Goal: Register for event/course

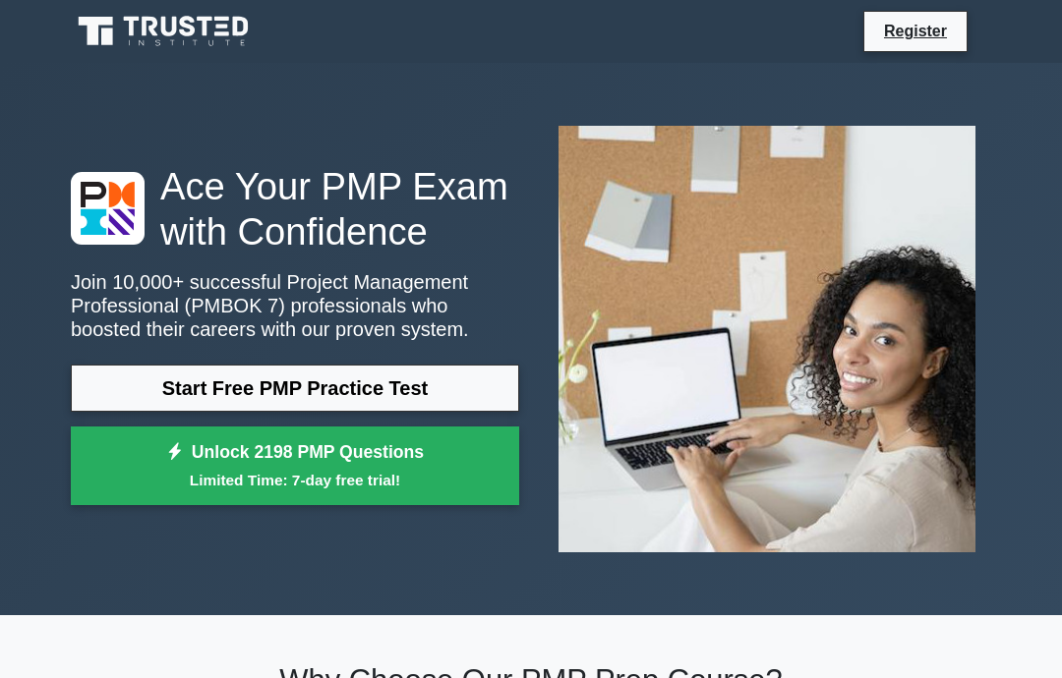
click at [383, 401] on link "Start Free PMP Practice Test" at bounding box center [295, 388] width 448 height 47
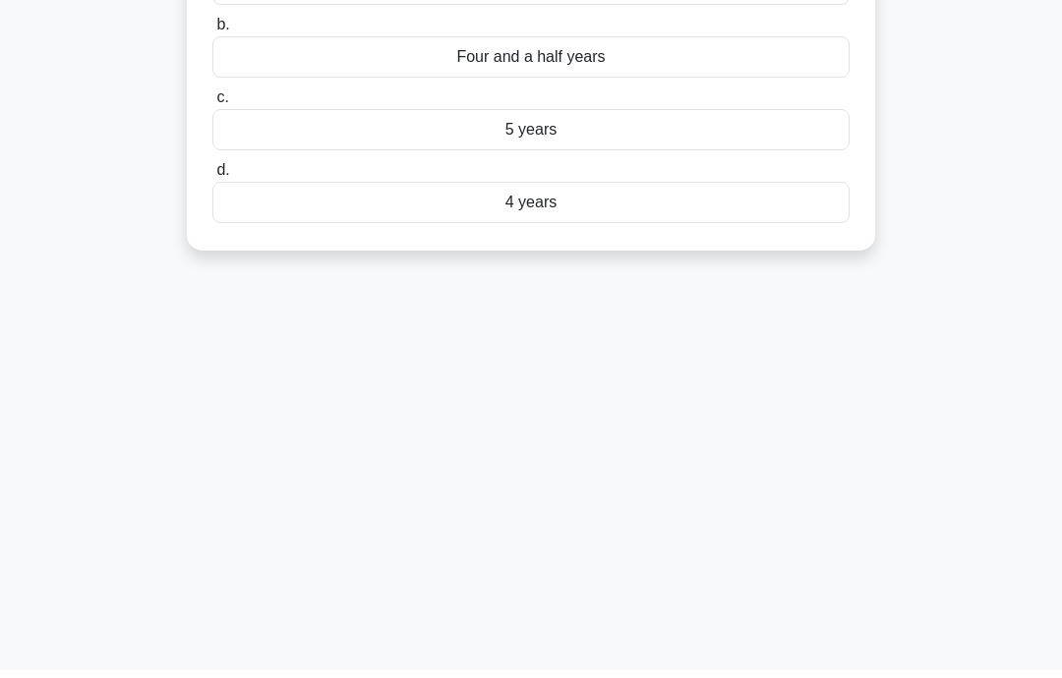
scroll to position [305, 0]
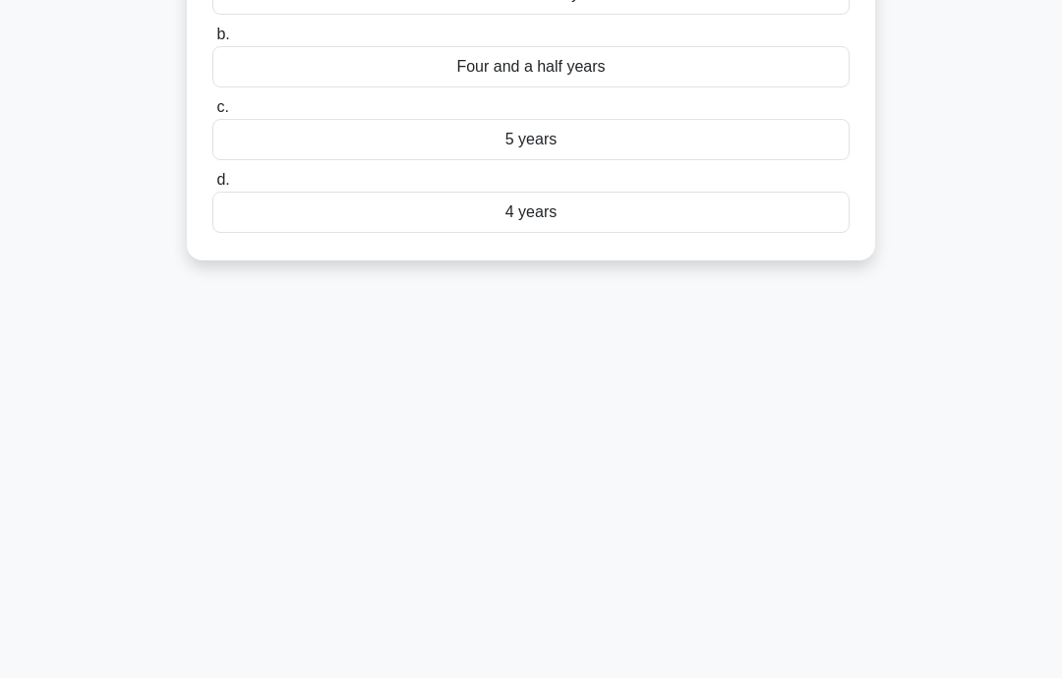
click at [1051, 386] on main "8:35 Stop PMP Beginner 1/10 A project has total costs of $120,000 and is expect…" at bounding box center [531, 257] width 1062 height 999
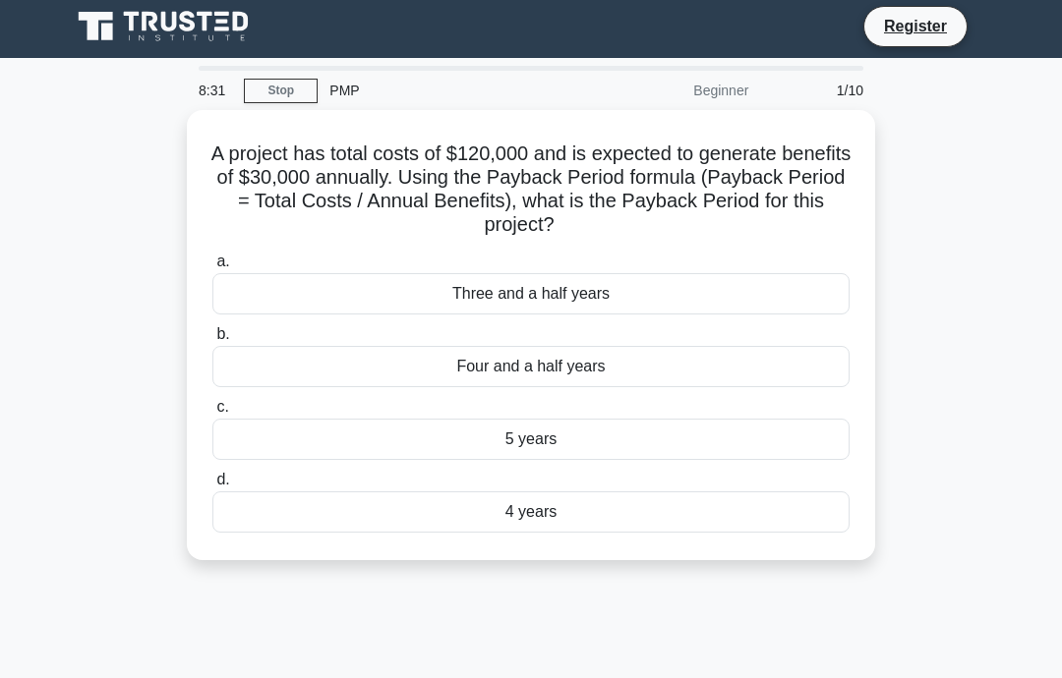
scroll to position [20, 0]
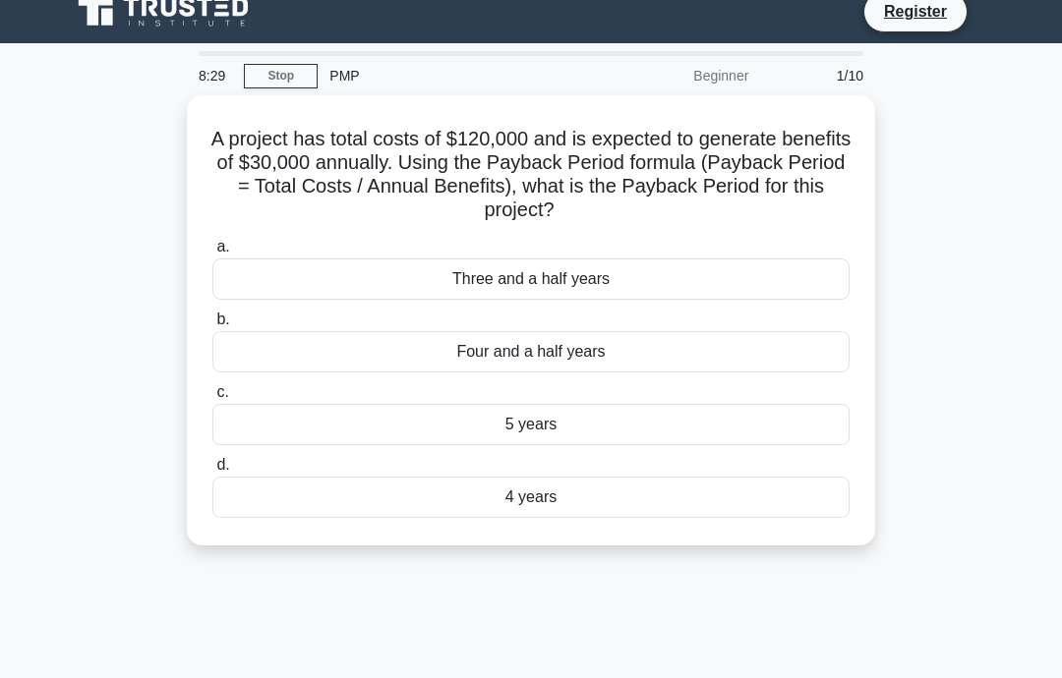
click at [691, 283] on div "Three and a half years" at bounding box center [530, 279] width 637 height 41
click at [212, 254] on input "a. Three and a half years" at bounding box center [212, 247] width 0 height 13
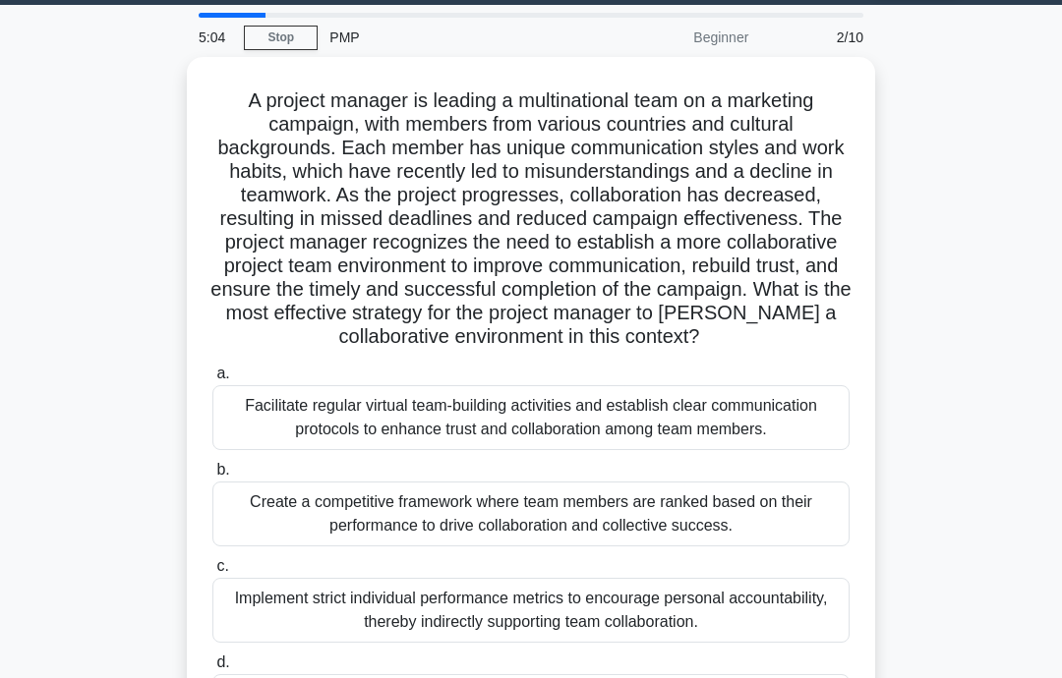
scroll to position [0, 0]
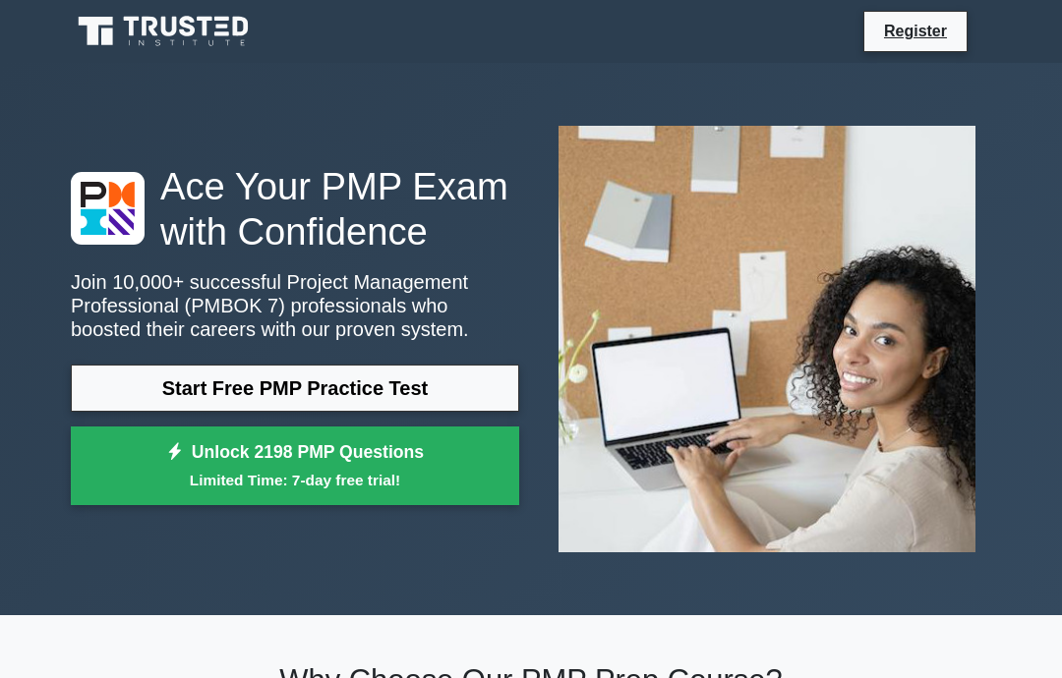
click at [464, 412] on link "Start Free PMP Practice Test" at bounding box center [295, 388] width 448 height 47
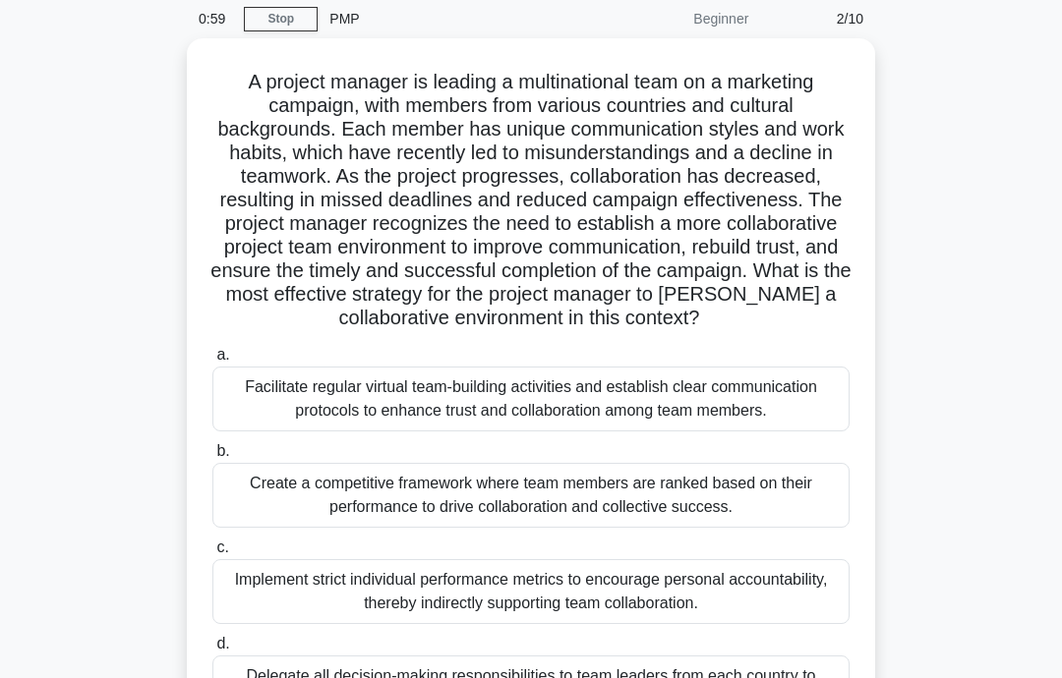
scroll to position [80, 0]
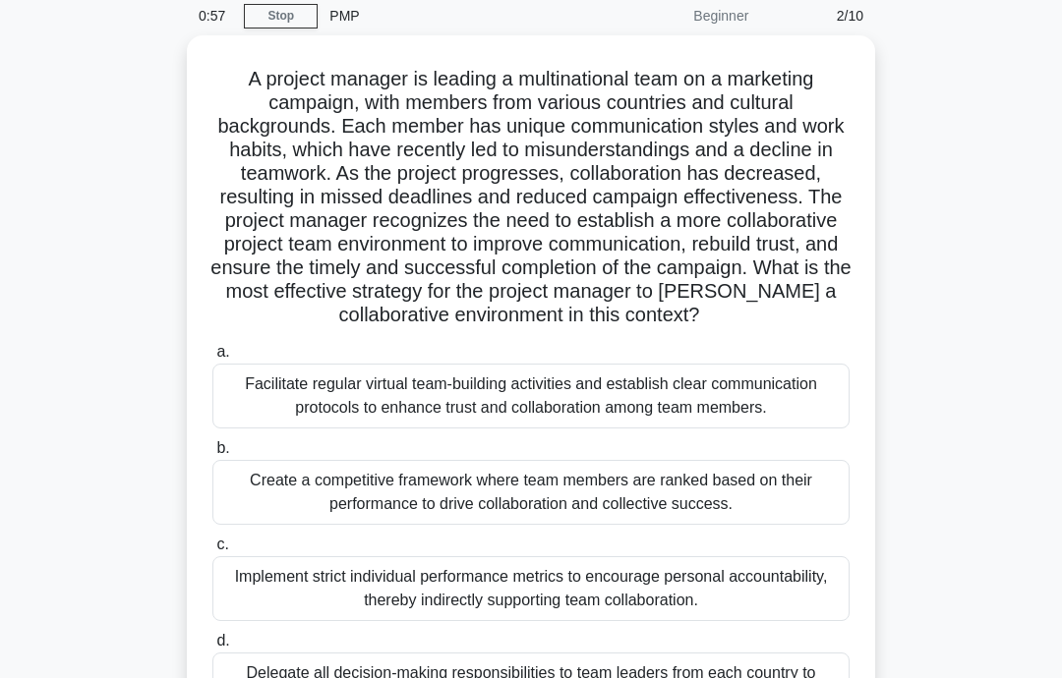
click at [310, 429] on div "Facilitate regular virtual team-building activities and establish clear communi…" at bounding box center [530, 396] width 637 height 65
click at [212, 359] on input "a. Facilitate regular virtual team-building activities and establish clear comm…" at bounding box center [212, 352] width 0 height 13
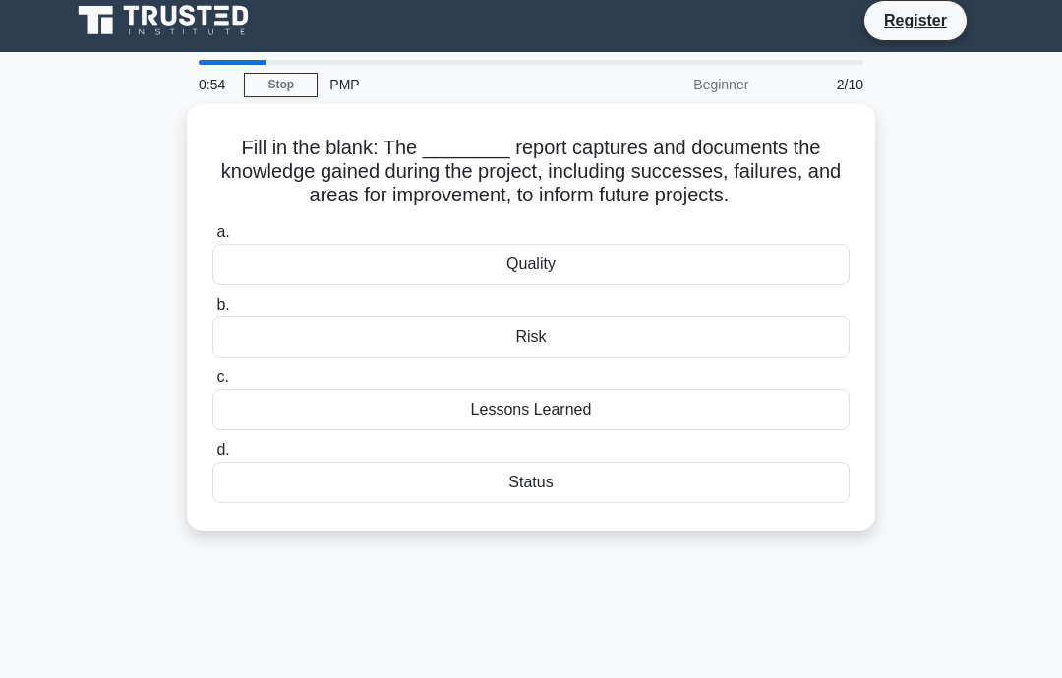
scroll to position [0, 0]
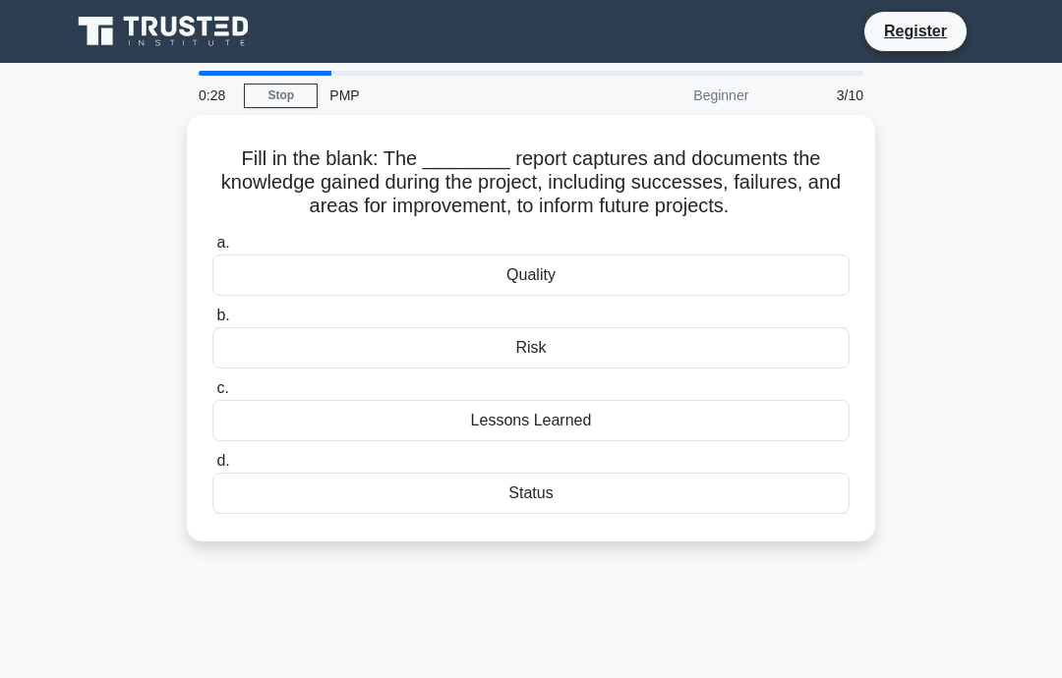
click at [602, 514] on div "Status" at bounding box center [530, 493] width 637 height 41
click at [212, 468] on input "d. Status" at bounding box center [212, 461] width 0 height 13
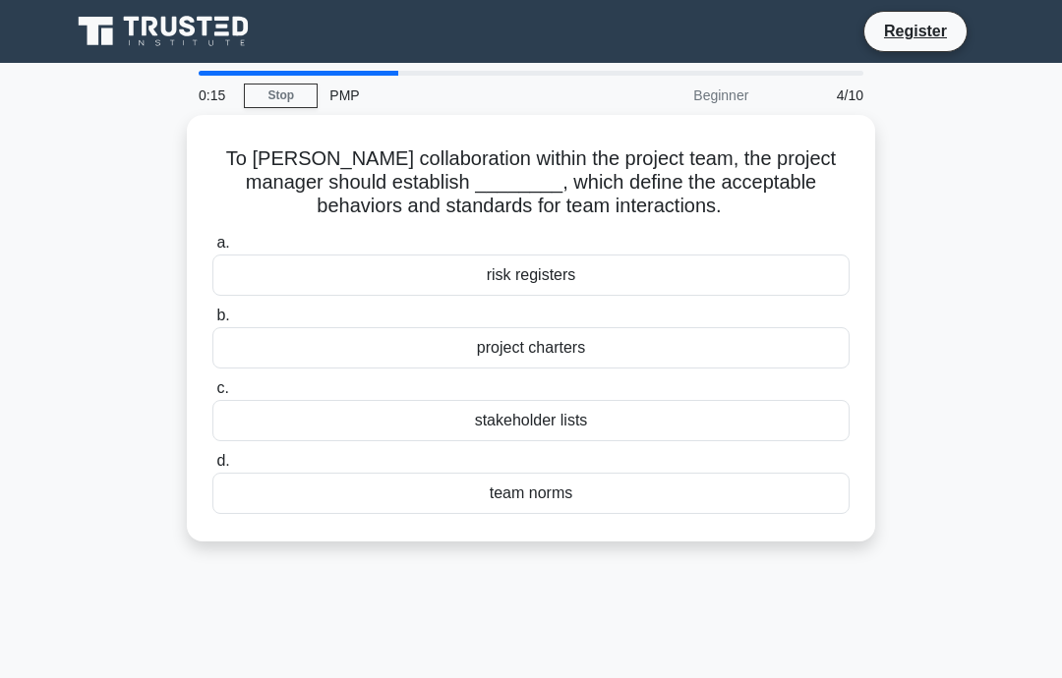
click at [643, 487] on div "team norms" at bounding box center [530, 493] width 637 height 41
click at [212, 468] on input "d. team norms" at bounding box center [212, 461] width 0 height 13
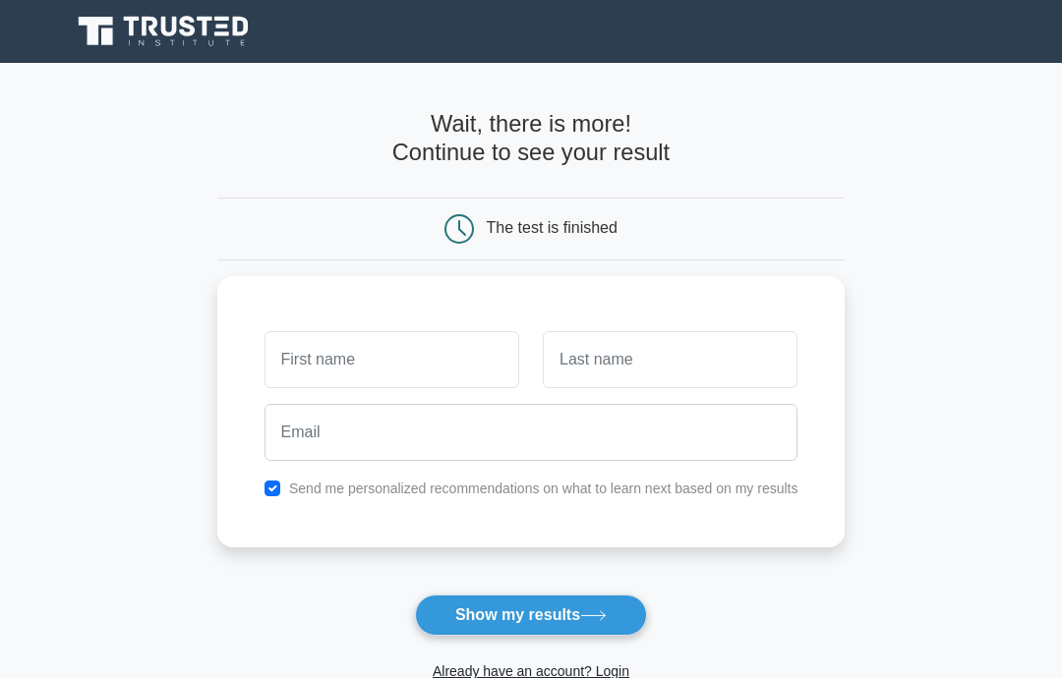
click at [563, 609] on button "Show my results" at bounding box center [531, 615] width 232 height 41
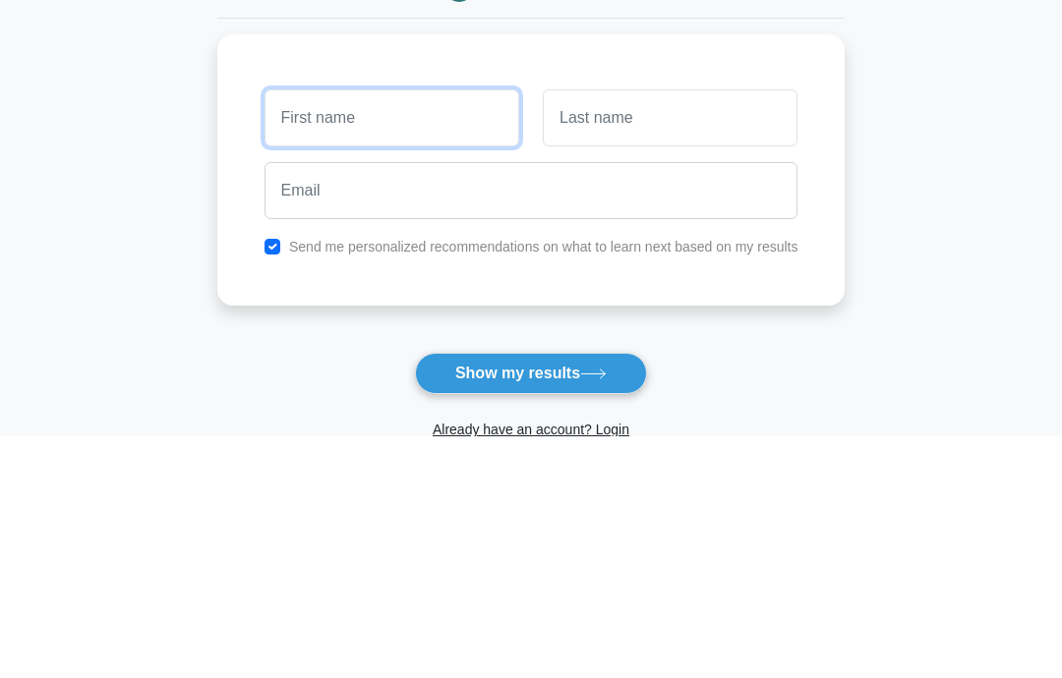
click at [311, 331] on input "text" at bounding box center [391, 359] width 255 height 57
type input "Evelyn"
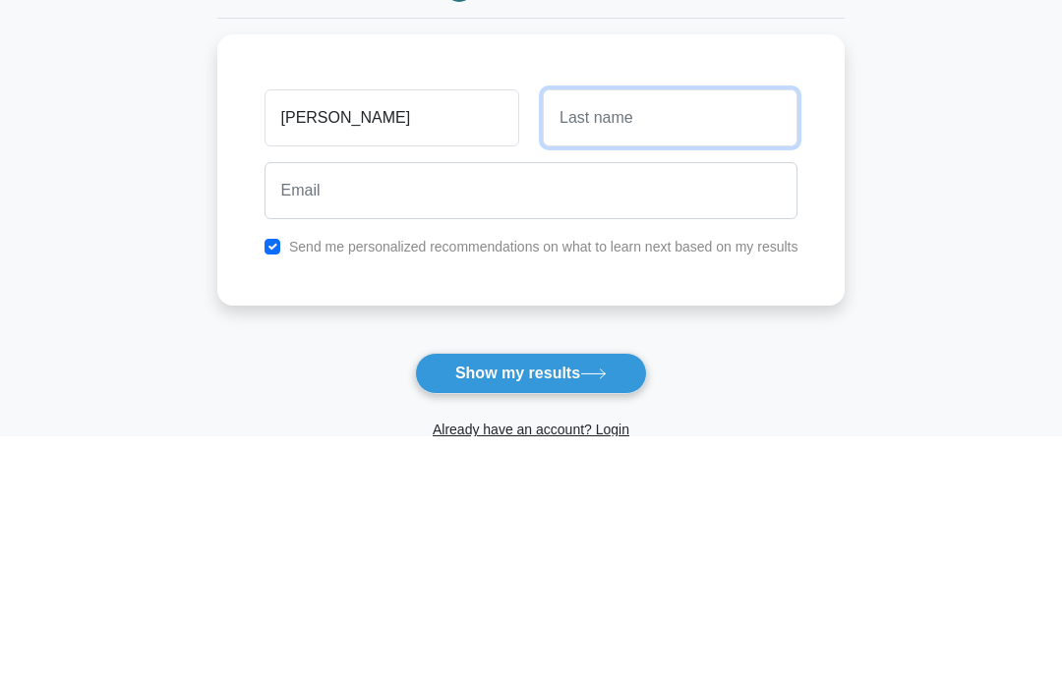
click at [611, 331] on input "text" at bounding box center [670, 359] width 255 height 57
type input "Forson"
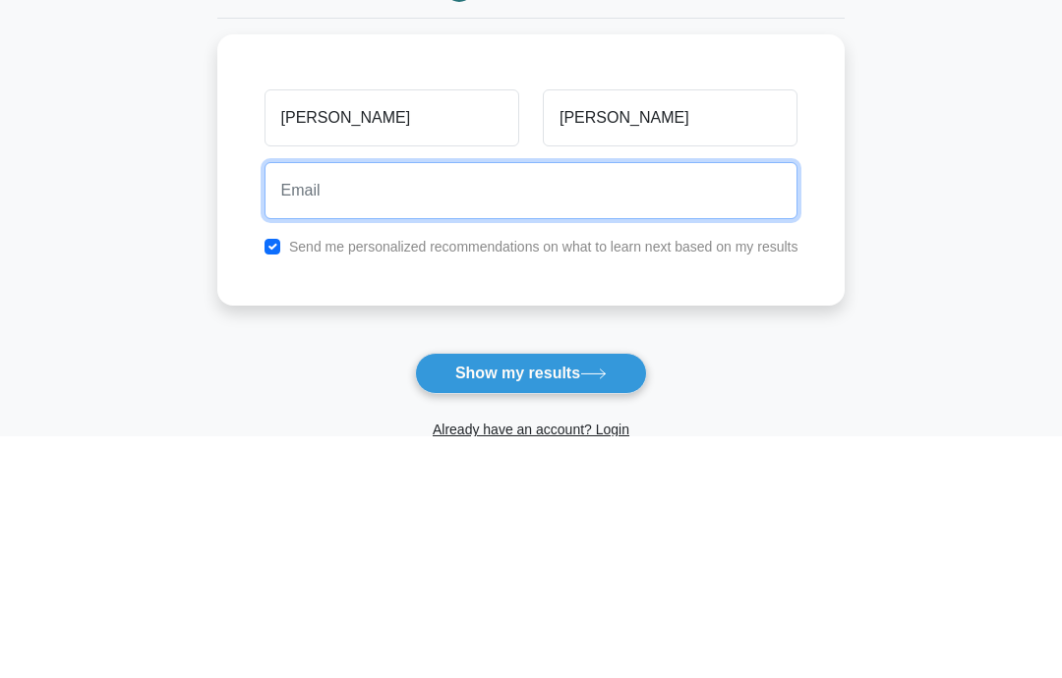
click at [334, 404] on input "email" at bounding box center [531, 432] width 534 height 57
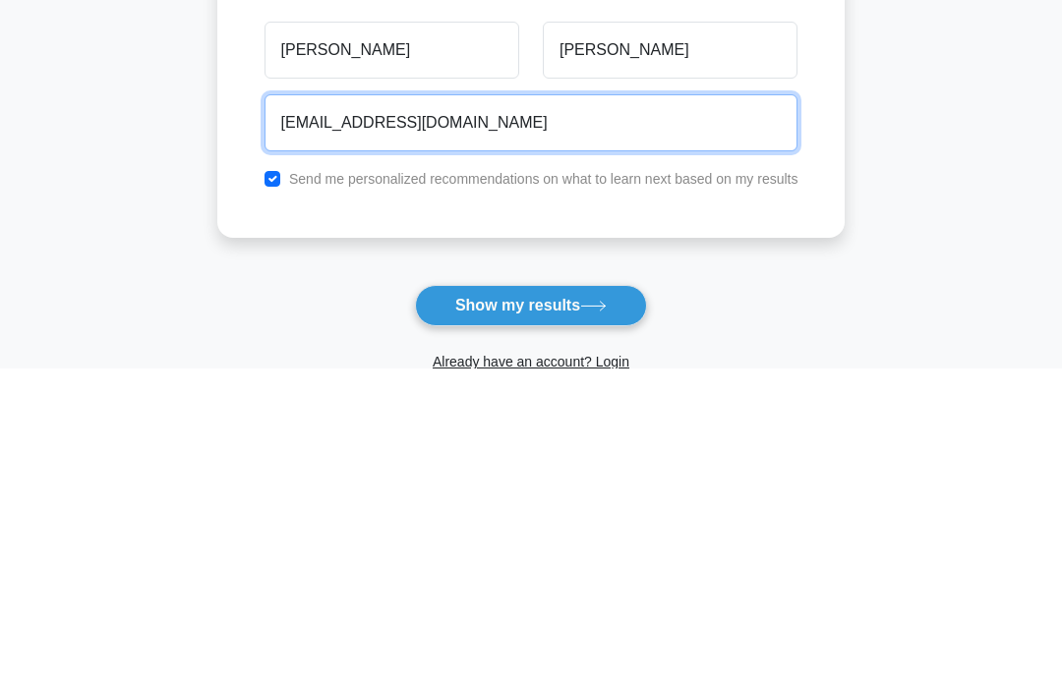
type input "forsonakua82@gmail.com"
click at [530, 595] on button "Show my results" at bounding box center [531, 615] width 232 height 41
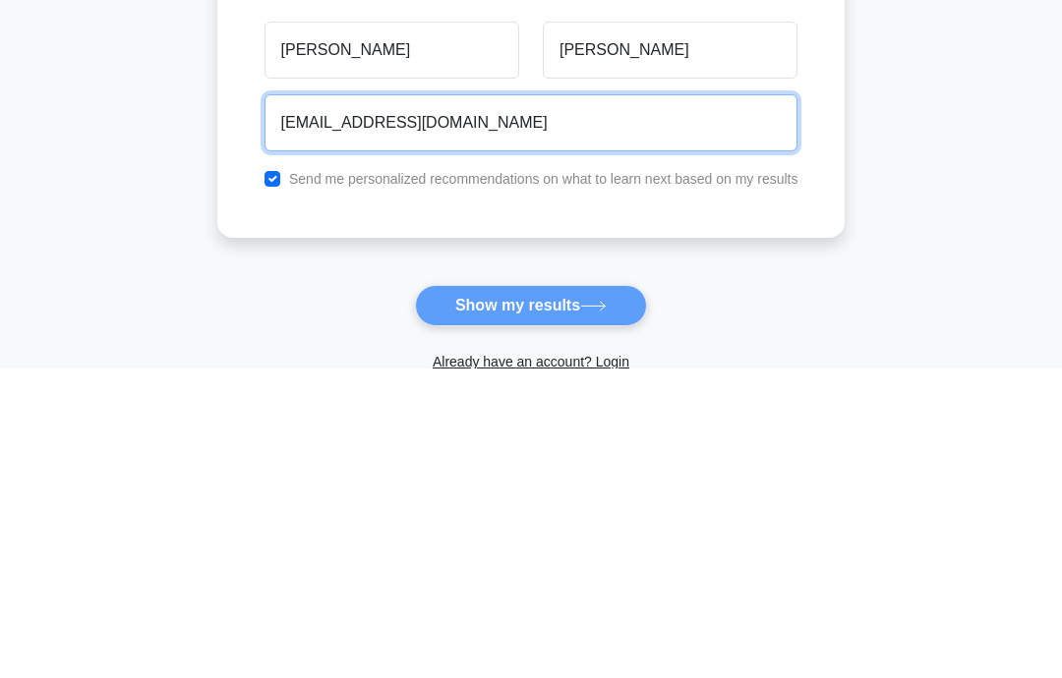
scroll to position [307, 0]
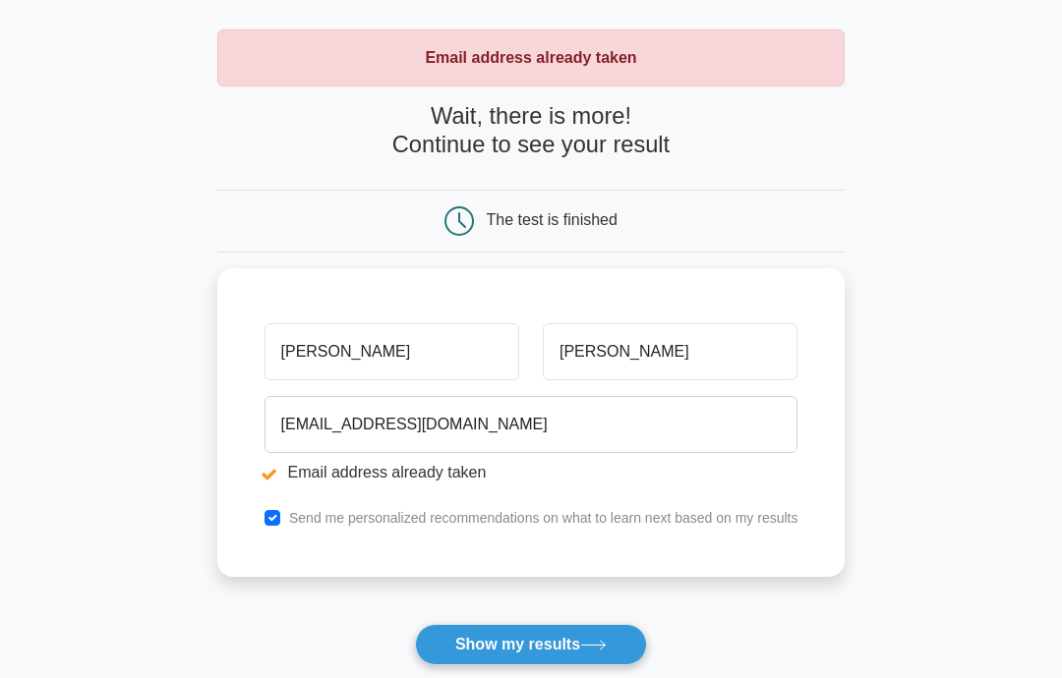
scroll to position [80, 0]
click at [557, 637] on button "Show my results" at bounding box center [531, 645] width 232 height 41
